Goal: Task Accomplishment & Management: Complete application form

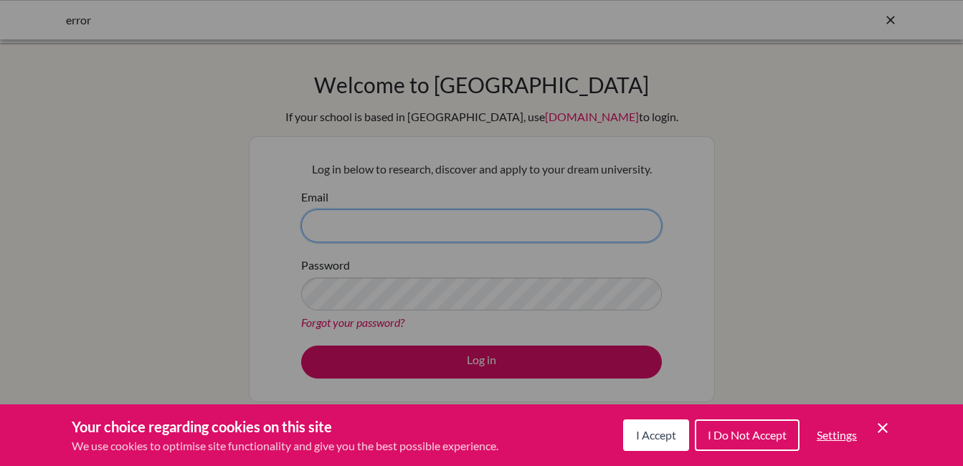
type input "mromano@sjs.edu.do"
click at [646, 434] on span "I Accept" at bounding box center [656, 435] width 40 height 14
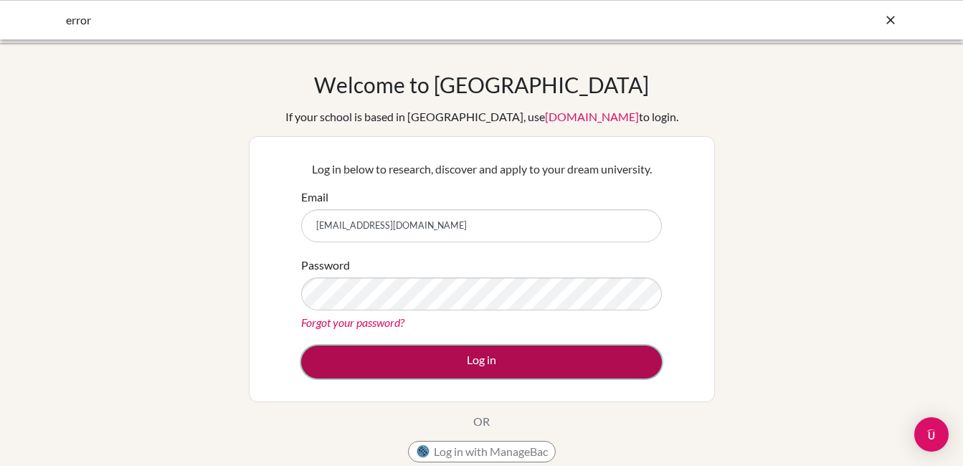
click at [482, 361] on button "Log in" at bounding box center [481, 362] width 361 height 33
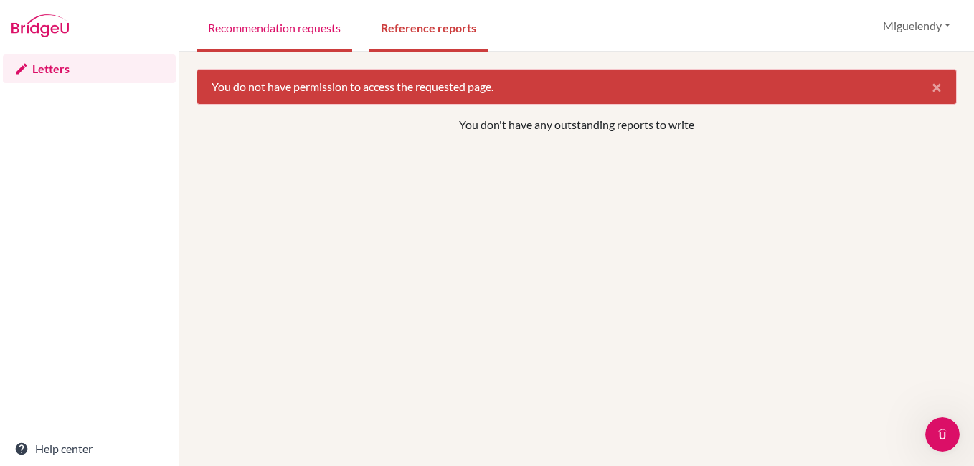
click at [287, 23] on link "Recommendation requests" at bounding box center [275, 26] width 156 height 49
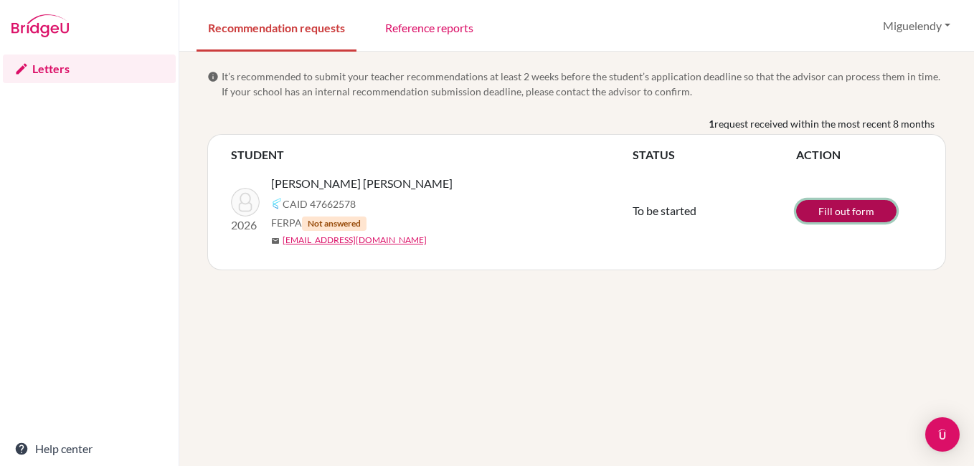
click at [822, 218] on link "Fill out form" at bounding box center [846, 211] width 100 height 22
drag, startPoint x: 377, startPoint y: 181, endPoint x: 473, endPoint y: 188, distance: 95.7
click at [473, 188] on div "LEROUX PIMENTEL, AMALIA ZULEMA" at bounding box center [457, 183] width 372 height 17
copy span "AMALIA ZULEMA"
